Goal: Book appointment/travel/reservation

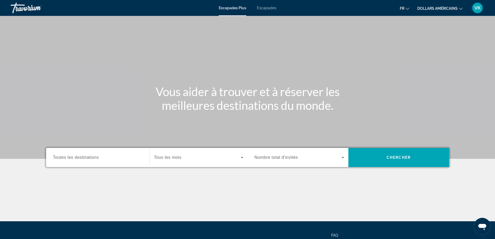
click at [116, 156] on input "Destination Toutes les destinations" at bounding box center [98, 158] width 90 height 6
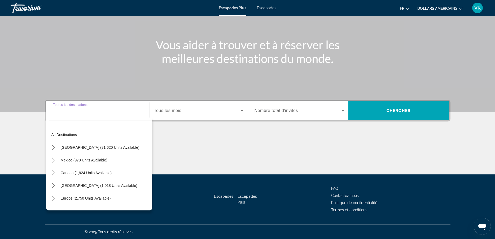
scroll to position [47, 0]
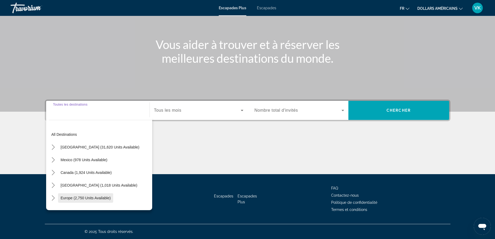
click at [113, 196] on div "Europe (2,750 units available)" at bounding box center [100, 198] width 103 height 13
click at [230, 113] on span "Widget de recherche" at bounding box center [197, 110] width 87 height 6
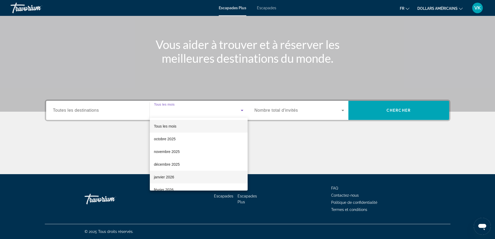
click at [215, 179] on mat-option "janvier 2026" at bounding box center [199, 177] width 98 height 13
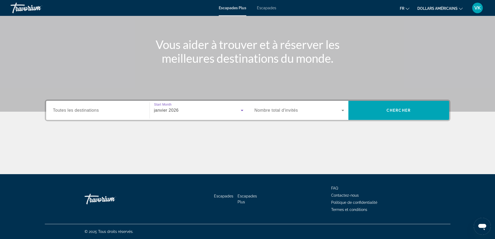
click at [341, 112] on icon "Widget de recherche" at bounding box center [342, 110] width 6 height 6
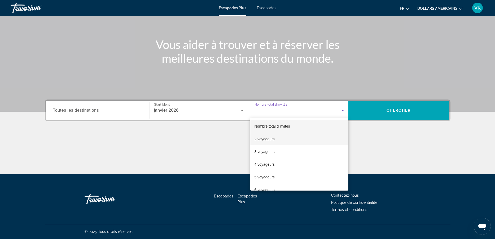
click at [326, 137] on mat-option "2 voyageurs" at bounding box center [299, 139] width 98 height 13
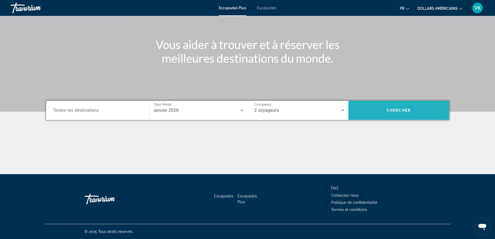
click at [385, 109] on span "Recherche" at bounding box center [398, 110] width 101 height 13
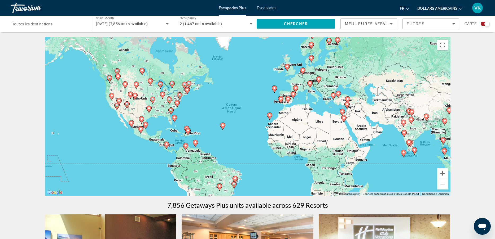
click at [130, 125] on icon "Contenu principal" at bounding box center [130, 124] width 5 height 7
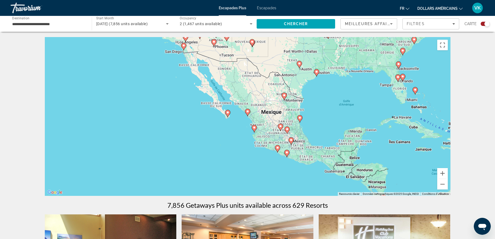
click at [247, 113] on image "Contenu principal" at bounding box center [247, 111] width 3 height 3
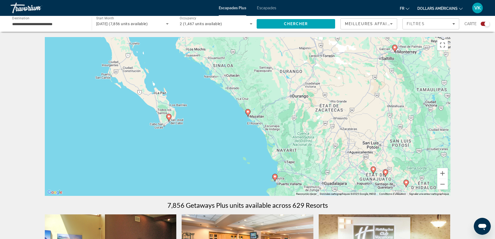
click at [247, 113] on image "Contenu principal" at bounding box center [247, 111] width 3 height 3
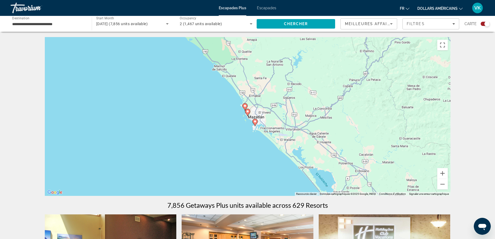
click at [255, 122] on image "Contenu principal" at bounding box center [254, 121] width 3 height 3
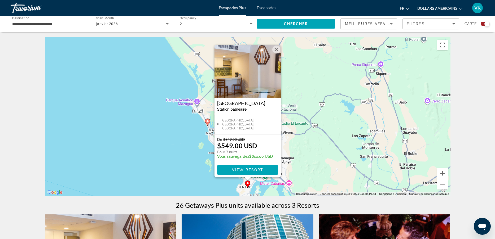
click at [467, 108] on div "← Déplacement vers la gauche → Déplacement vers la droite ↑ Déplacement vers le…" at bounding box center [247, 228] width 495 height 382
click at [443, 185] on button "Zoom arrière" at bounding box center [442, 184] width 11 height 11
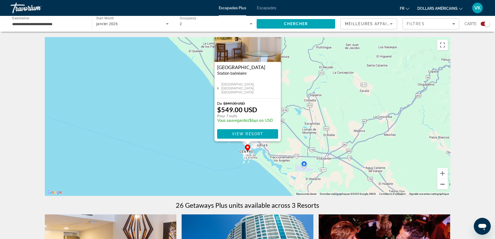
click at [443, 185] on button "Zoom arrière" at bounding box center [442, 184] width 11 height 11
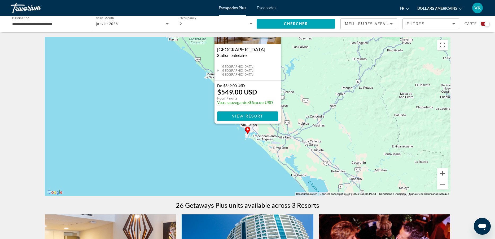
click at [443, 185] on button "Zoom arrière" at bounding box center [442, 184] width 11 height 11
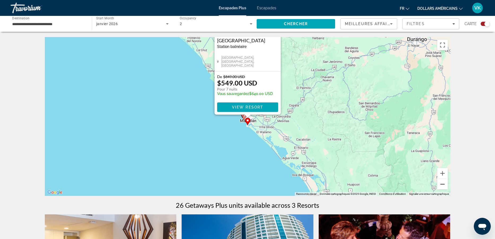
click at [443, 185] on button "Zoom arrière" at bounding box center [442, 184] width 11 height 11
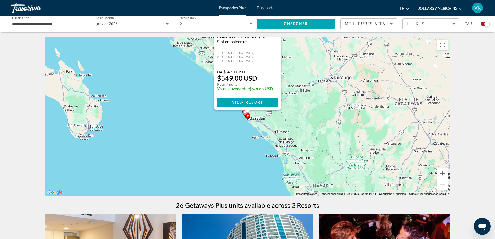
click at [443, 185] on button "Zoom arrière" at bounding box center [442, 184] width 11 height 11
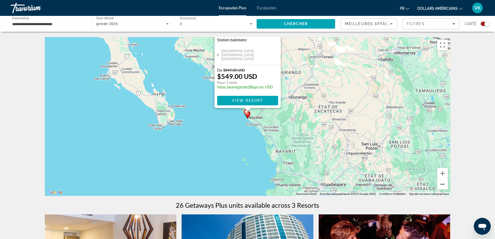
click at [443, 185] on button "Zoom arrière" at bounding box center [442, 184] width 11 height 11
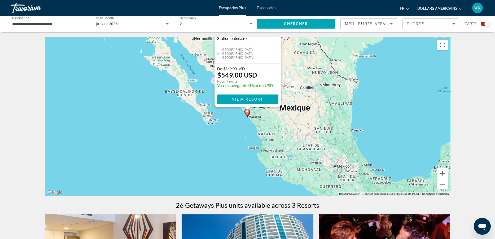
click at [443, 185] on button "Zoom arrière" at bounding box center [442, 184] width 11 height 11
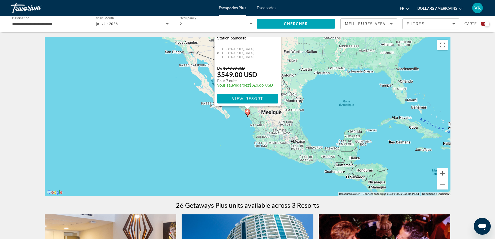
click at [443, 186] on button "Zoom arrière" at bounding box center [442, 184] width 11 height 11
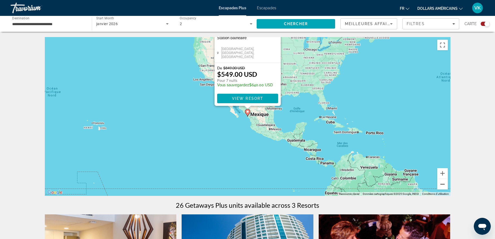
click at [443, 186] on button "Zoom arrière" at bounding box center [442, 184] width 11 height 11
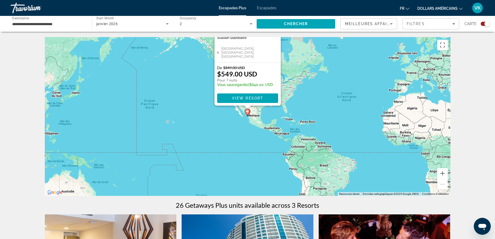
click at [473, 133] on div "← Déplacement vers la gauche → Déplacement vers la droite ↑ Déplacement vers le…" at bounding box center [247, 228] width 495 height 382
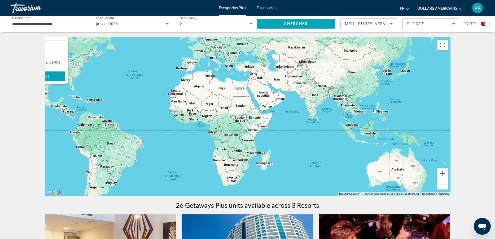
drag, startPoint x: 407, startPoint y: 120, endPoint x: 194, endPoint y: 98, distance: 214.4
click at [194, 98] on div "Pour activer le glissement avec le clavier, appuyez sur Alt+Entrée. Une fois ce…" at bounding box center [247, 116] width 405 height 159
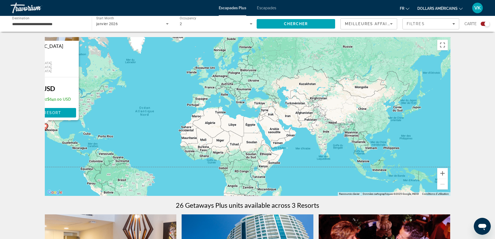
drag, startPoint x: 236, startPoint y: 108, endPoint x: 247, endPoint y: 145, distance: 38.7
click at [247, 145] on div "Pour activer le glissement avec le clavier, appuyez sur Alt+Entrée. Une fois ce…" at bounding box center [247, 116] width 405 height 159
click at [443, 173] on button "Zoom avant" at bounding box center [442, 173] width 11 height 11
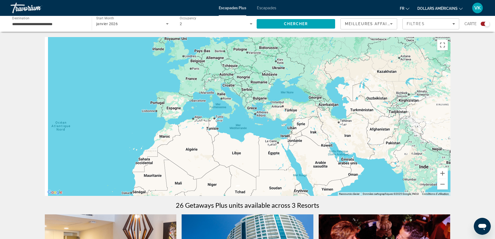
drag, startPoint x: 264, startPoint y: 134, endPoint x: 271, endPoint y: 143, distance: 12.2
click at [271, 143] on div "Pour activer le glissement avec le clavier, appuyez sur Alt+Entrée. Une fois ce…" at bounding box center [247, 116] width 405 height 159
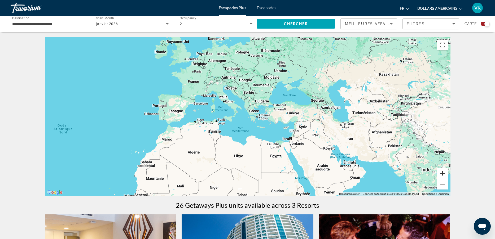
click at [445, 173] on button "Zoom avant" at bounding box center [442, 173] width 11 height 11
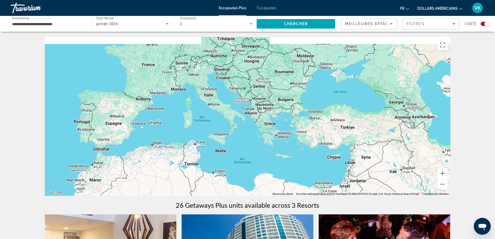
drag, startPoint x: 308, startPoint y: 129, endPoint x: 316, endPoint y: 149, distance: 21.8
click at [316, 149] on div "Pour activer le glissement avec le clavier, appuyez sur Alt+Entrée. Une fois ce…" at bounding box center [247, 116] width 405 height 159
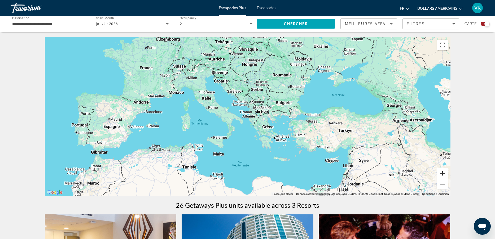
click at [445, 174] on button "Zoom avant" at bounding box center [442, 173] width 11 height 11
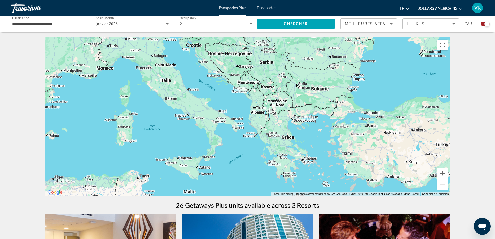
click at [241, 83] on div "Pour activer le glissement avec le clavier, appuyez sur Alt+Entrée. Une fois ce…" at bounding box center [247, 116] width 405 height 159
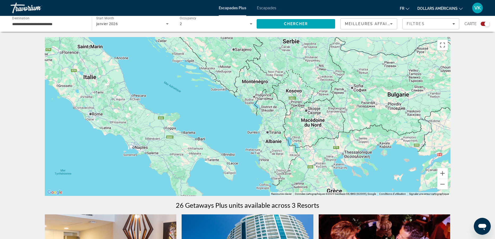
click at [252, 84] on div "Contenu principal" at bounding box center [247, 116] width 405 height 159
click at [68, 23] on input "**********" at bounding box center [48, 24] width 73 height 6
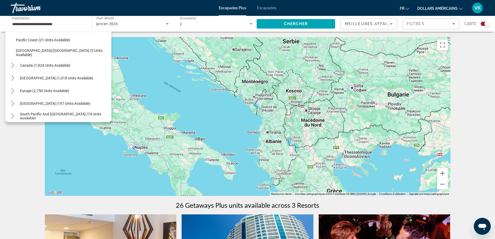
scroll to position [151, 0]
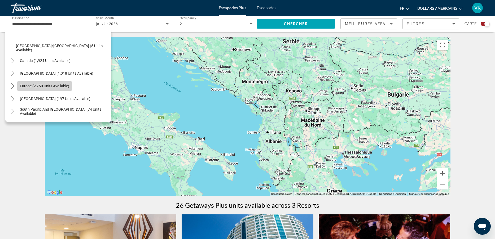
click at [66, 86] on span "Europe (2,750 units available)" at bounding box center [44, 86] width 49 height 4
type input "**********"
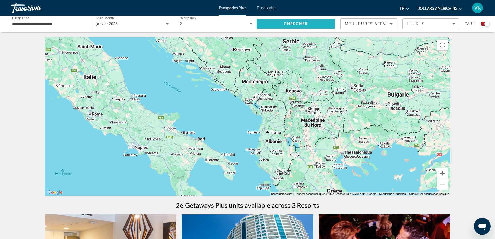
click at [293, 25] on span "Chercher" at bounding box center [296, 24] width 24 height 4
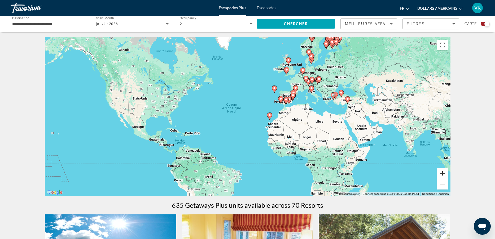
click at [444, 174] on button "Zoom avant" at bounding box center [442, 173] width 11 height 11
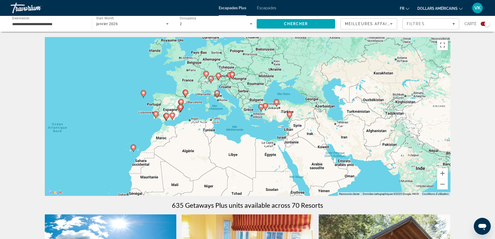
drag, startPoint x: 381, startPoint y: 125, endPoint x: 241, endPoint y: 154, distance: 143.2
click at [223, 153] on div "Pour activer le glissement avec le clavier, appuyez sur Alt+Entrée. Une fois ce…" at bounding box center [247, 116] width 405 height 159
click at [445, 175] on button "Zoom avant" at bounding box center [442, 173] width 11 height 11
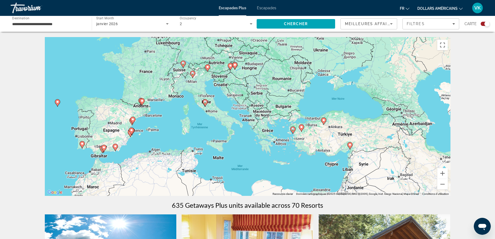
drag, startPoint x: 286, startPoint y: 135, endPoint x: 305, endPoint y: 164, distance: 35.0
click at [305, 164] on div "Pour activer le glissement avec le clavier, appuyez sur Alt+Entrée. Une fois ce…" at bounding box center [247, 116] width 405 height 159
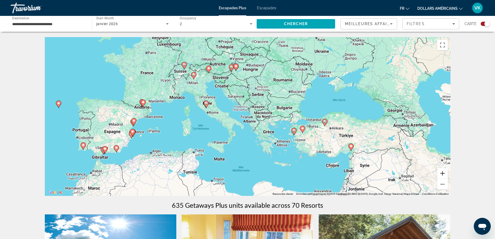
click at [439, 175] on button "Zoom avant" at bounding box center [442, 173] width 11 height 11
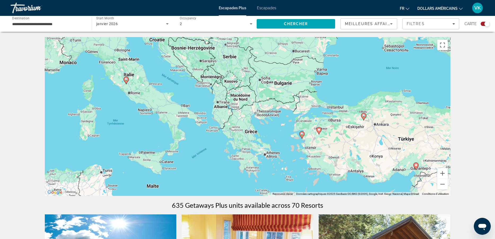
drag, startPoint x: 259, startPoint y: 121, endPoint x: 221, endPoint y: 107, distance: 40.8
click at [221, 107] on div "Pour activer le glissement avec le clavier, appuyez sur Alt+Entrée. Une fois ce…" at bounding box center [247, 116] width 405 height 159
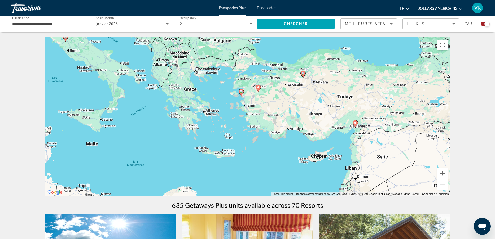
drag, startPoint x: 306, startPoint y: 150, endPoint x: 245, endPoint y: 106, distance: 75.3
click at [245, 106] on div "Pour activer le glissement avec le clavier, appuyez sur Alt+Entrée. Une fois ce…" at bounding box center [247, 116] width 405 height 159
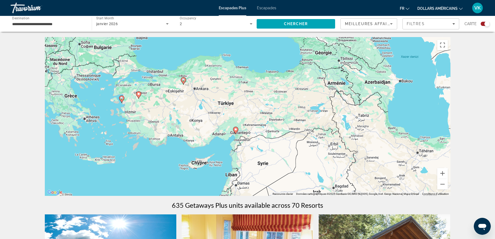
drag, startPoint x: 313, startPoint y: 140, endPoint x: 194, endPoint y: 147, distance: 119.7
click at [194, 147] on div "Pour activer le glissement avec le clavier, appuyez sur Alt+Entrée. Une fois ce…" at bounding box center [247, 116] width 405 height 159
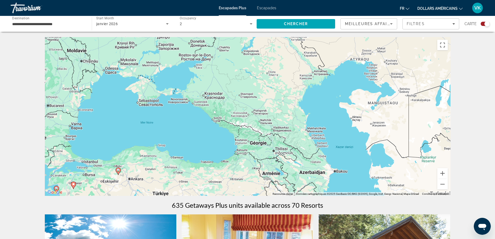
drag, startPoint x: 302, startPoint y: 101, endPoint x: 237, endPoint y: 192, distance: 111.4
click at [237, 192] on div "Pour activer le glissement avec le clavier, appuyez sur Alt+Entrée. Une fois ce…" at bounding box center [247, 116] width 405 height 159
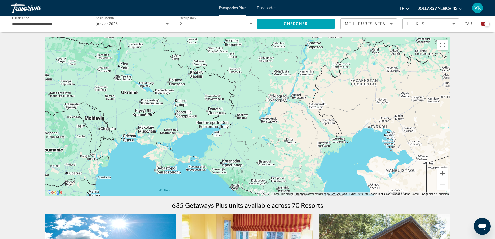
drag, startPoint x: 232, startPoint y: 114, endPoint x: 250, endPoint y: 184, distance: 71.6
click at [250, 184] on div "Pour activer le glissement avec le clavier, appuyez sur Alt+Entrée. Une fois ce…" at bounding box center [247, 116] width 405 height 159
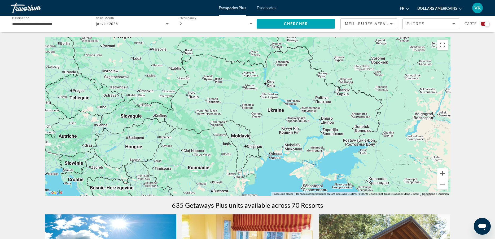
drag, startPoint x: 217, startPoint y: 125, endPoint x: 364, endPoint y: 144, distance: 148.5
click at [364, 144] on div "Contenu principal" at bounding box center [247, 116] width 405 height 159
